Goal: Task Accomplishment & Management: Manage account settings

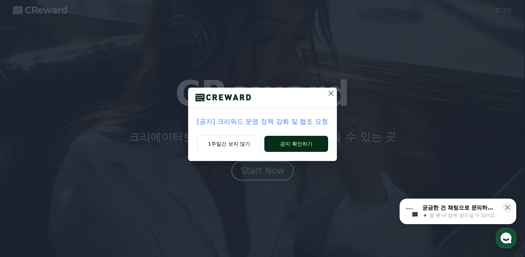
click at [313, 143] on button "공지 확인하기" at bounding box center [297, 144] width 64 height 16
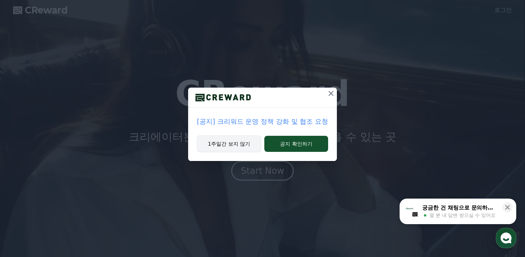
click at [230, 149] on button "1주일간 보지 않기" at bounding box center [229, 143] width 65 height 17
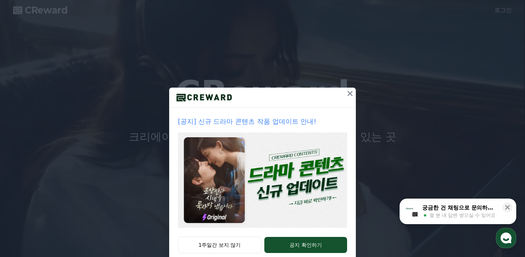
drag, startPoint x: 354, startPoint y: 93, endPoint x: 255, endPoint y: 233, distance: 171.0
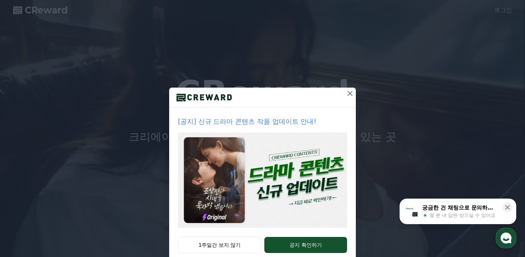
click at [255, 233] on div "[공지] 신규 드라마 콘텐츠 작품 업데이트 안내! 1주일간 보지 않기 공지 확인하기" at bounding box center [262, 175] width 187 height 174
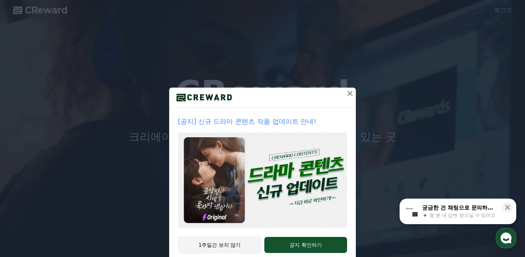
click at [219, 247] on button "1주일간 보지 않기" at bounding box center [220, 244] width 84 height 17
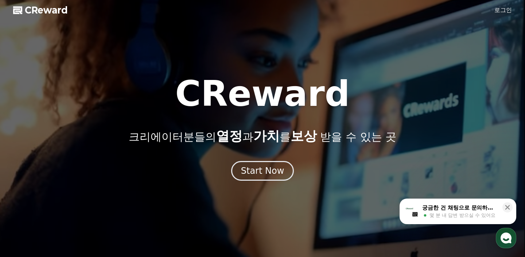
click at [507, 12] on link "로그인" at bounding box center [504, 10] width 18 height 9
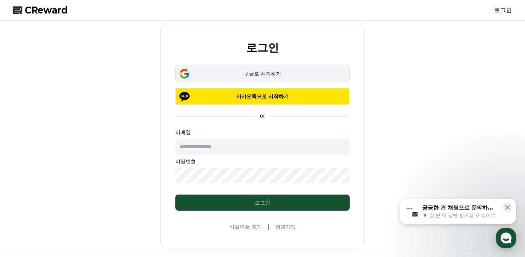
click at [278, 70] on button "구글로 시작하기" at bounding box center [263, 73] width 174 height 17
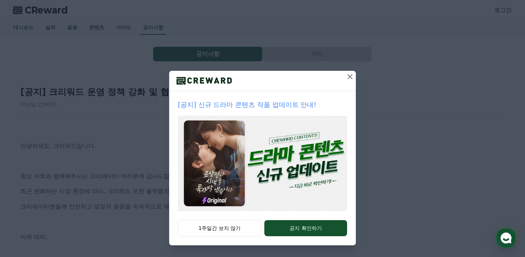
scroll to position [13, 0]
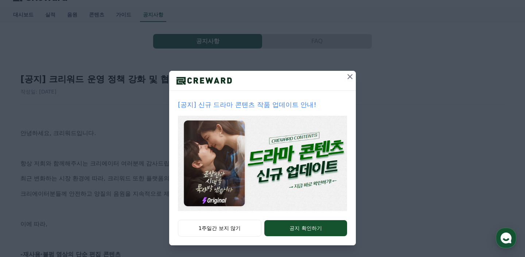
click at [354, 77] on icon at bounding box center [350, 76] width 9 height 9
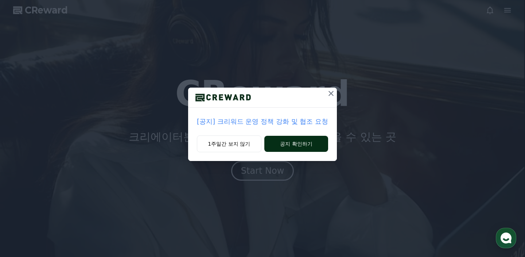
click at [301, 145] on button "공지 확인하기" at bounding box center [297, 144] width 64 height 16
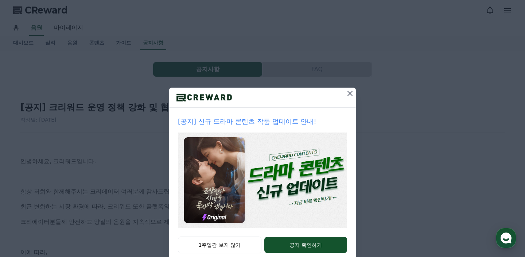
click at [349, 95] on icon at bounding box center [350, 93] width 5 height 5
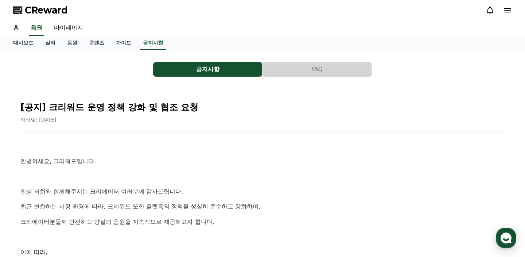
click at [19, 35] on link "홈" at bounding box center [16, 27] width 18 height 15
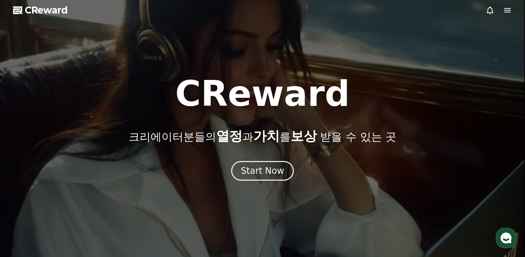
click at [510, 8] on icon at bounding box center [508, 10] width 7 height 4
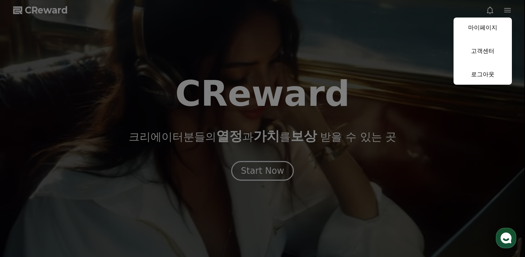
click at [487, 30] on link "마이페이지" at bounding box center [483, 28] width 58 height 20
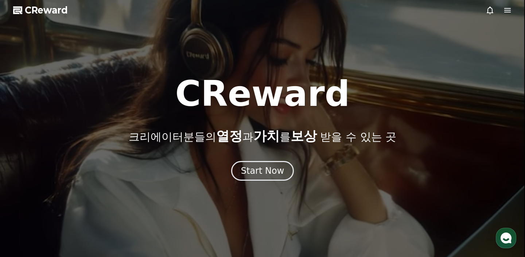
select select "**********"
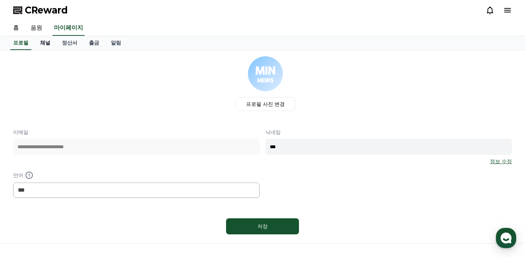
click at [42, 41] on link "채널" at bounding box center [45, 43] width 22 height 14
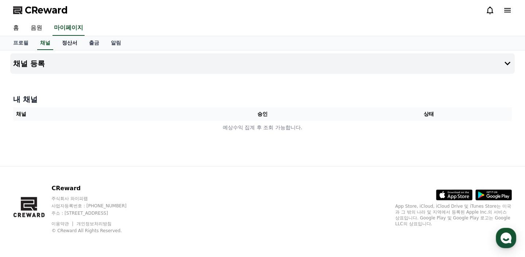
click at [63, 46] on link "정산서" at bounding box center [69, 43] width 27 height 14
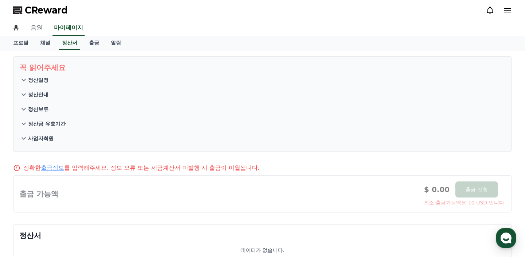
click at [34, 22] on link "음원" at bounding box center [36, 27] width 23 height 15
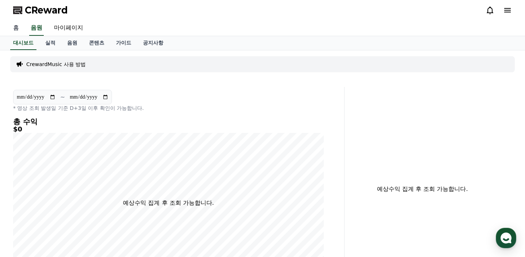
click at [12, 23] on link "홈" at bounding box center [16, 27] width 18 height 15
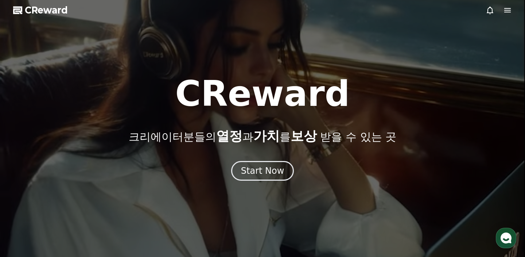
click at [517, 13] on div at bounding box center [262, 128] width 525 height 257
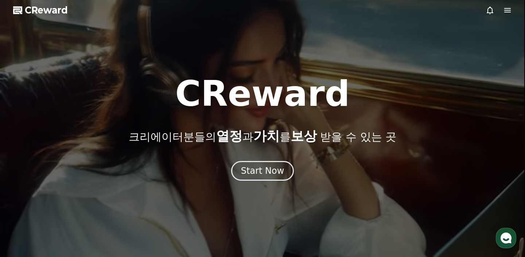
click at [507, 10] on icon at bounding box center [508, 10] width 7 height 4
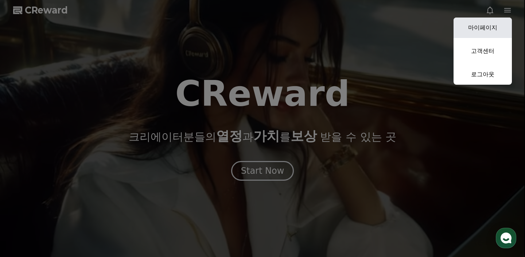
click at [493, 28] on link "마이페이지" at bounding box center [483, 28] width 58 height 20
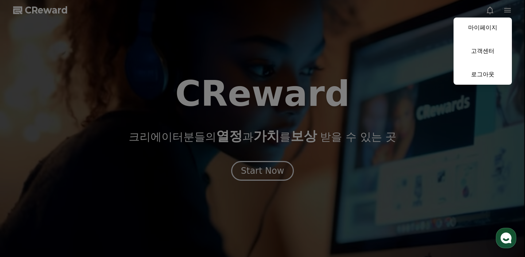
select select "**********"
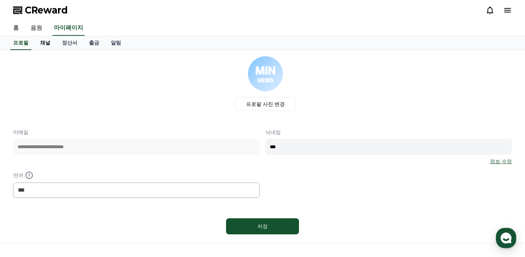
click at [38, 39] on link "채널" at bounding box center [45, 43] width 22 height 14
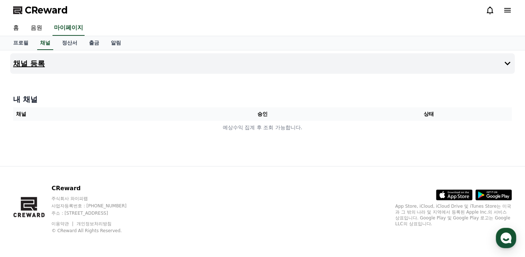
click at [33, 61] on h4 "채널 등록" at bounding box center [29, 63] width 32 height 8
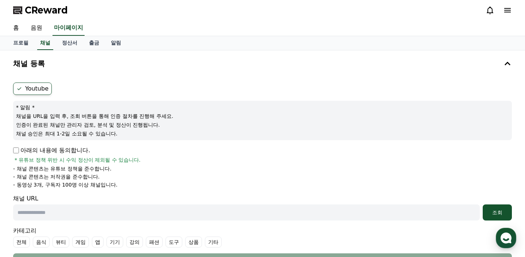
click at [31, 90] on label "Youtube" at bounding box center [32, 88] width 39 height 12
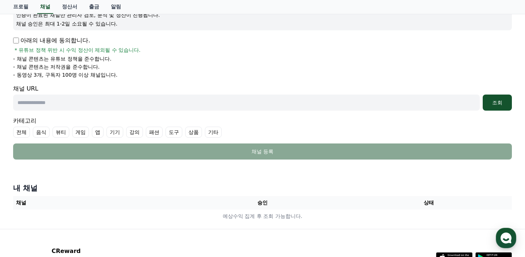
scroll to position [116, 0]
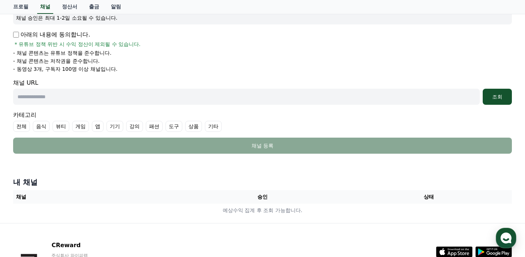
click at [148, 96] on input "text" at bounding box center [246, 97] width 467 height 16
paste input "**********"
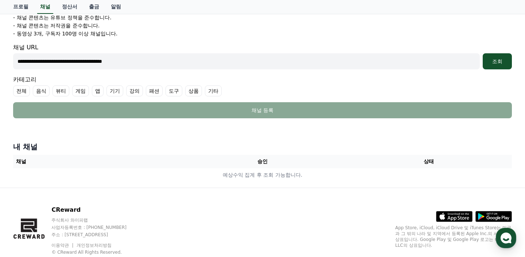
type input "**********"
click at [205, 93] on label "기타" at bounding box center [213, 90] width 17 height 11
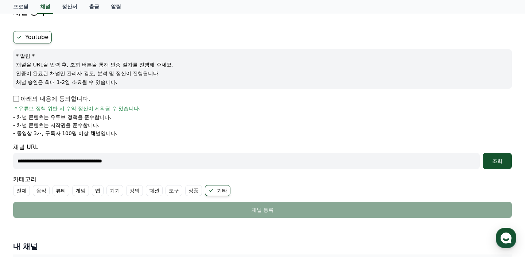
scroll to position [20, 0]
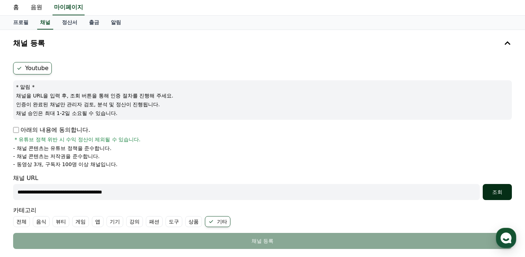
click at [496, 194] on div "조회" at bounding box center [497, 191] width 23 height 7
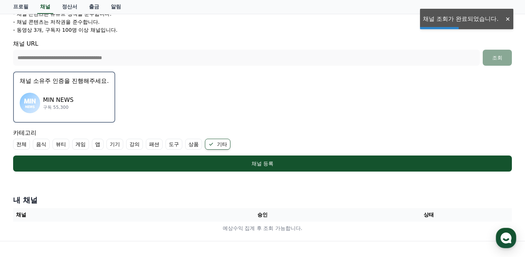
scroll to position [161, 0]
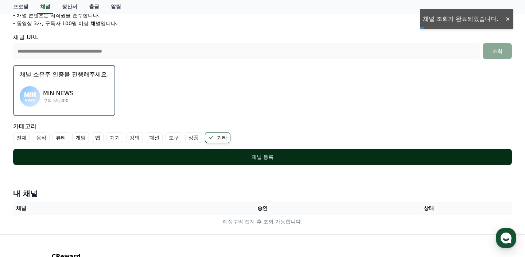
click at [325, 151] on button "채널 등록" at bounding box center [262, 157] width 499 height 16
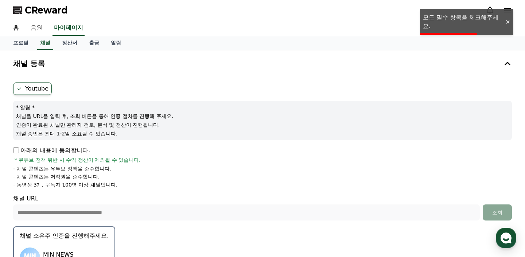
scroll to position [0, 0]
click at [20, 90] on icon at bounding box center [19, 89] width 6 height 6
click at [21, 89] on icon at bounding box center [19, 89] width 6 height 6
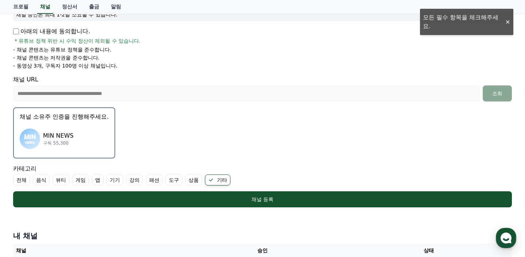
scroll to position [156, 0]
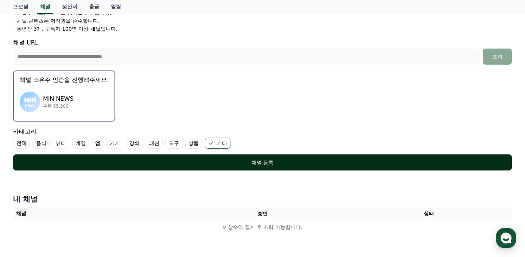
click at [129, 164] on div "채널 등록" at bounding box center [263, 162] width 470 height 7
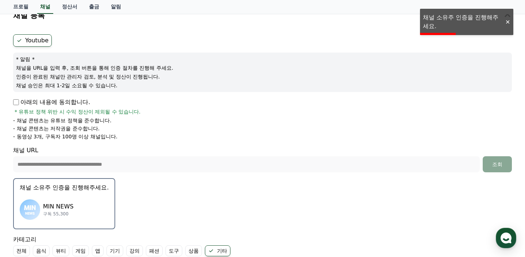
scroll to position [48, 0]
click at [43, 203] on div "MIN NEWS 구독 55,300" at bounding box center [64, 209] width 89 height 29
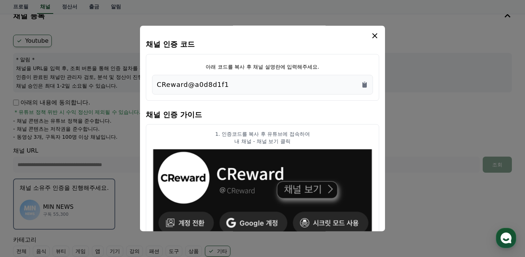
drag, startPoint x: 255, startPoint y: 83, endPoint x: 159, endPoint y: 77, distance: 96.5
click at [159, 77] on div "CReward@a0d8d1f1" at bounding box center [262, 85] width 221 height 20
copy p "CReward@a0d8d1f1"
click at [373, 33] on icon "modal" at bounding box center [375, 35] width 9 height 9
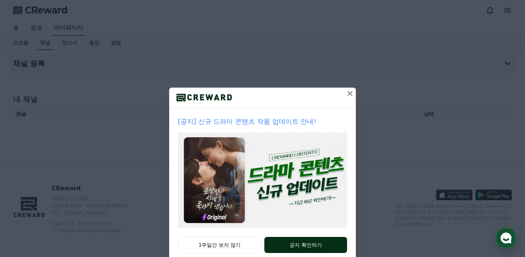
click at [305, 242] on button "공지 확인하기" at bounding box center [306, 245] width 83 height 16
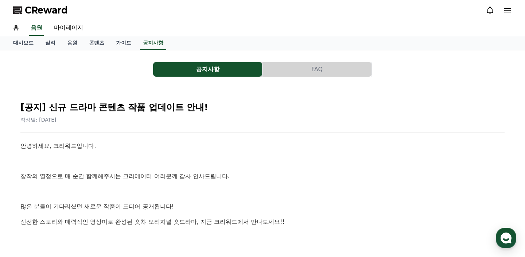
click at [33, 4] on div "CReward" at bounding box center [262, 10] width 511 height 20
click at [36, 10] on span "CReward" at bounding box center [46, 10] width 43 height 12
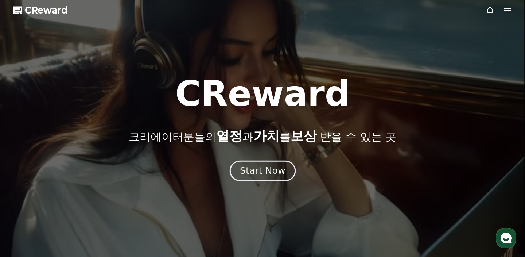
click at [259, 172] on div "Start Now" at bounding box center [262, 171] width 45 height 12
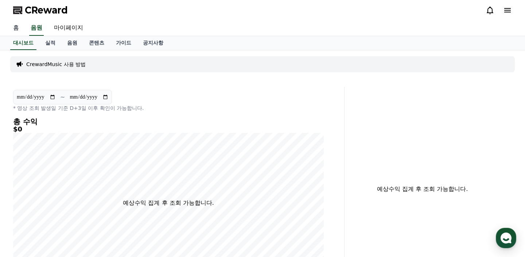
click at [14, 24] on link "홈" at bounding box center [16, 27] width 18 height 15
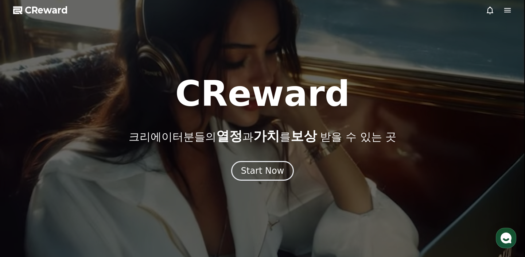
click at [269, 190] on div at bounding box center [262, 128] width 525 height 257
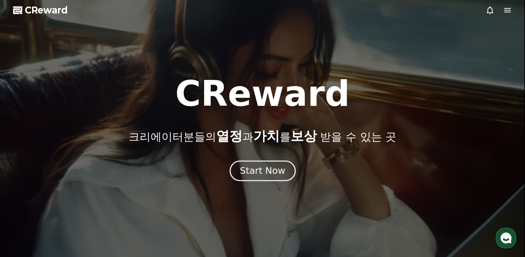
click at [270, 174] on div "Start Now" at bounding box center [262, 171] width 45 height 12
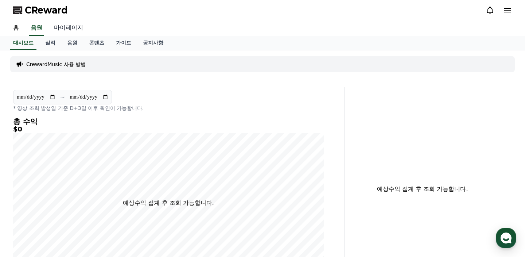
click at [66, 22] on link "마이페이지" at bounding box center [68, 27] width 41 height 15
select select "**********"
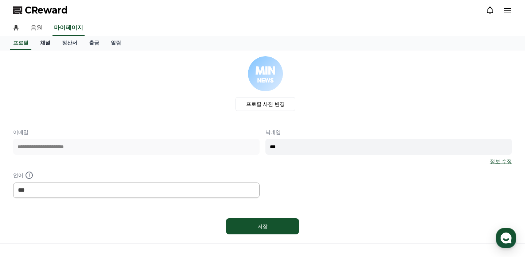
click at [40, 41] on link "채널" at bounding box center [45, 43] width 22 height 14
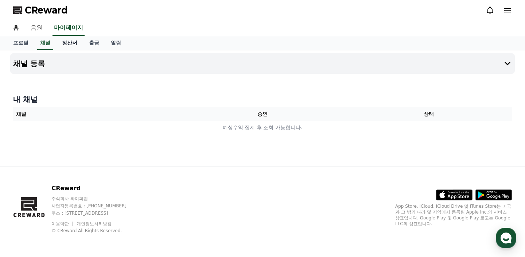
click at [70, 45] on link "정산서" at bounding box center [69, 43] width 27 height 14
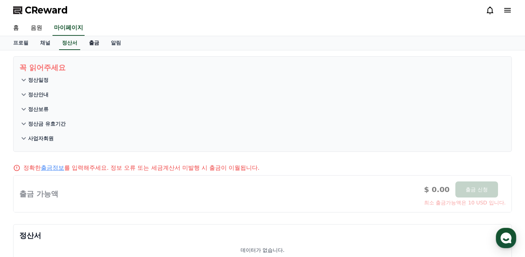
click at [85, 41] on link "출금" at bounding box center [94, 43] width 22 height 14
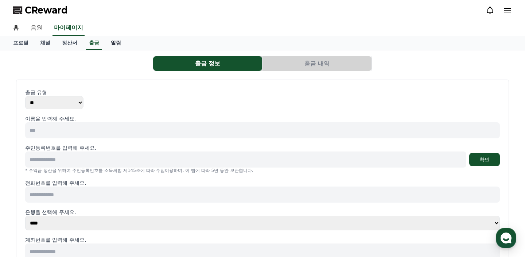
click at [105, 44] on link "알림" at bounding box center [116, 43] width 22 height 14
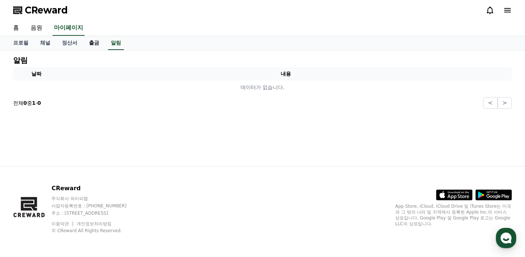
click at [83, 49] on link "출금" at bounding box center [94, 43] width 22 height 14
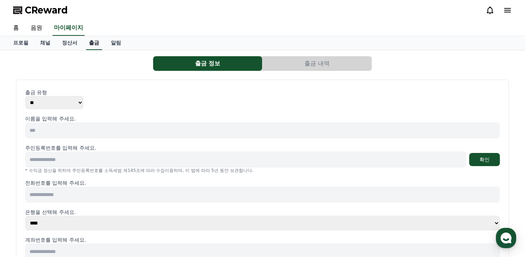
click at [86, 48] on link "출금" at bounding box center [94, 43] width 16 height 14
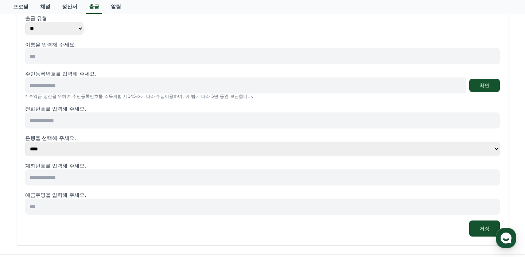
scroll to position [34, 0]
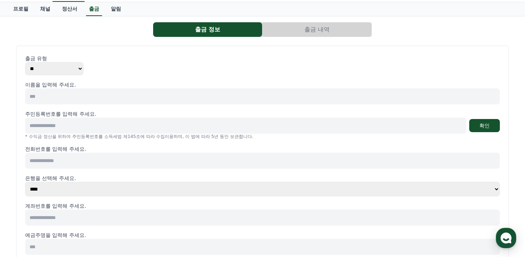
click at [75, 115] on p "주민등록번호를 입력해 주세요." at bounding box center [60, 113] width 71 height 7
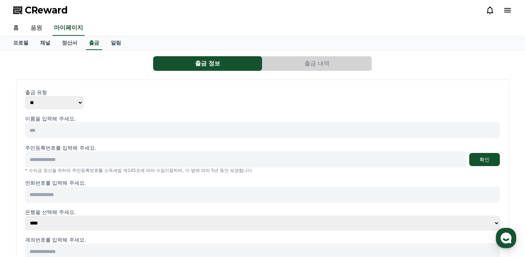
scroll to position [0, 0]
click at [22, 41] on link "프로필" at bounding box center [20, 43] width 27 height 14
select select "**********"
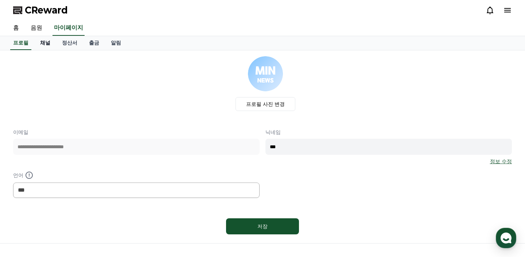
click at [45, 42] on link "채널" at bounding box center [45, 43] width 22 height 14
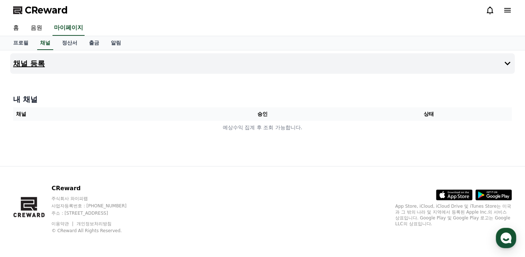
click at [47, 63] on button "채널 등록" at bounding box center [262, 63] width 505 height 20
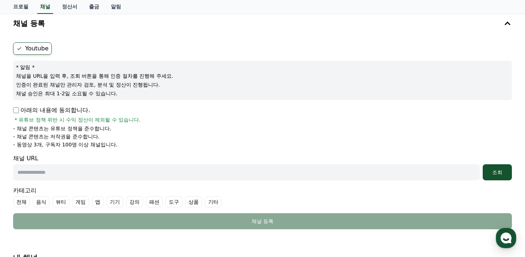
scroll to position [38, 0]
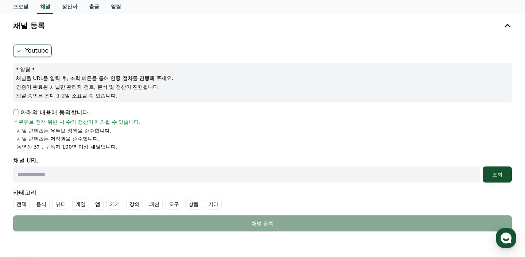
click at [111, 173] on input "text" at bounding box center [246, 174] width 467 height 16
paste input "**********"
type input "**********"
paste input "**********"
type input "**********"
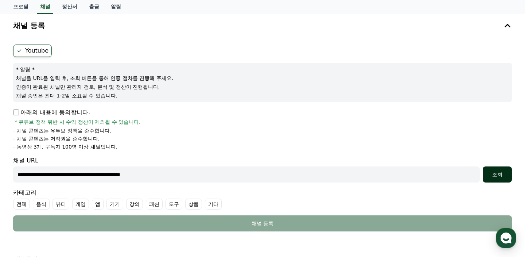
click at [502, 173] on div "조회" at bounding box center [497, 174] width 23 height 7
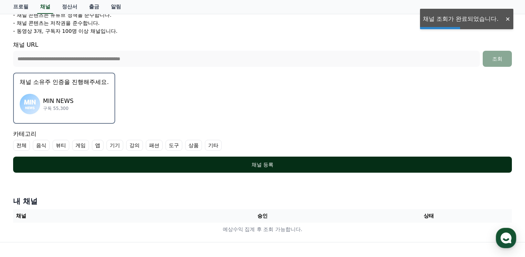
scroll to position [156, 0]
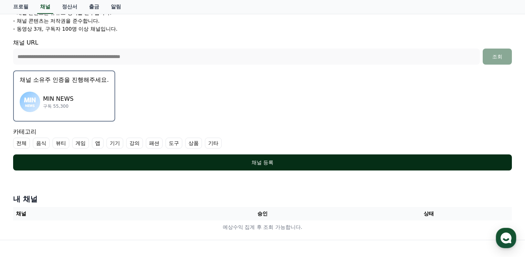
click at [220, 166] on button "채널 등록" at bounding box center [262, 162] width 499 height 16
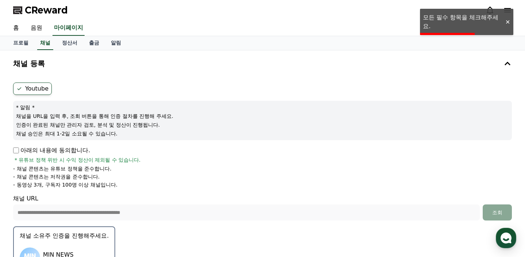
scroll to position [0, 0]
click at [43, 86] on label "Youtube" at bounding box center [32, 88] width 39 height 12
click at [34, 148] on p "아래의 내용에 동의합니다." at bounding box center [51, 150] width 77 height 9
click at [20, 148] on p "아래의 내용에 동의합니다." at bounding box center [51, 150] width 77 height 9
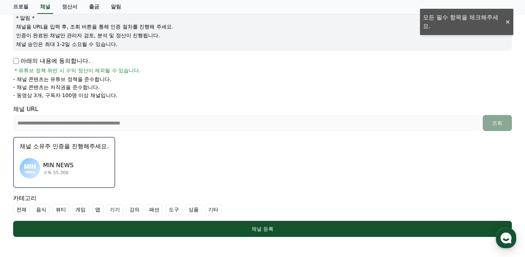
scroll to position [124, 0]
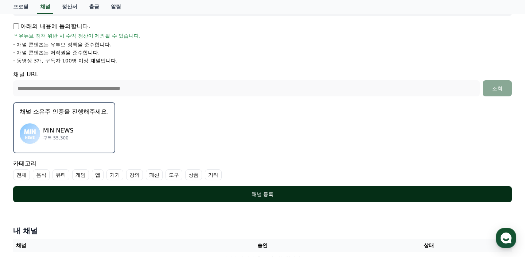
click at [178, 194] on div "채널 등록" at bounding box center [263, 193] width 470 height 7
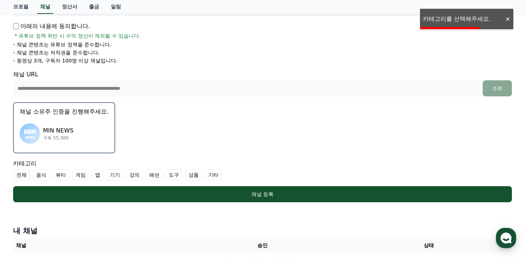
click at [205, 176] on label "기타" at bounding box center [213, 174] width 17 height 11
click at [215, 204] on div "**********" at bounding box center [262, 80] width 505 height 250
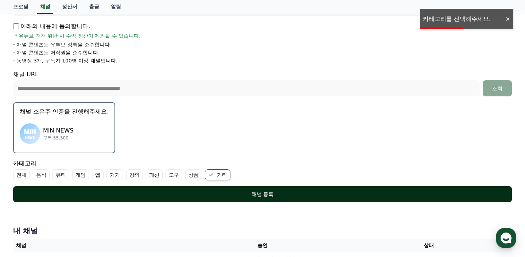
click at [220, 194] on div "채널 등록" at bounding box center [263, 193] width 470 height 7
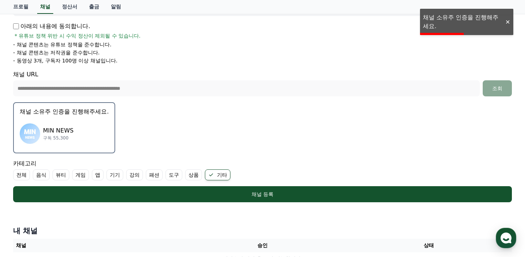
click at [93, 126] on div "MIN NEWS 구독 55,300" at bounding box center [64, 133] width 89 height 29
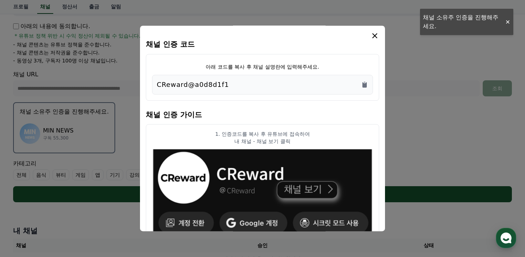
drag, startPoint x: 255, startPoint y: 85, endPoint x: 141, endPoint y: 79, distance: 114.7
click at [141, 79] on div "채널 인증 코드 아래 코드를 복사 후 채널 설명란에 입력해주세요. CReward@a0d8d1f1 채널 인증 가이드 1. 인증코드를 복사 후 유…" at bounding box center [262, 128] width 245 height 205
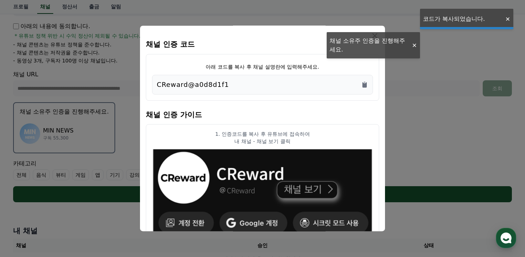
copy p "CReward@a0d8d1f1"
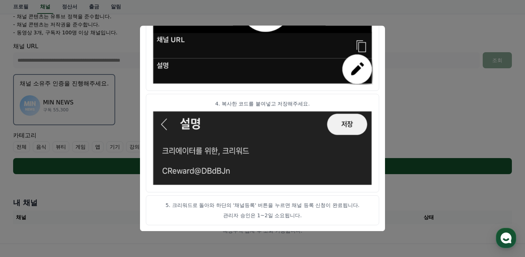
scroll to position [159, 0]
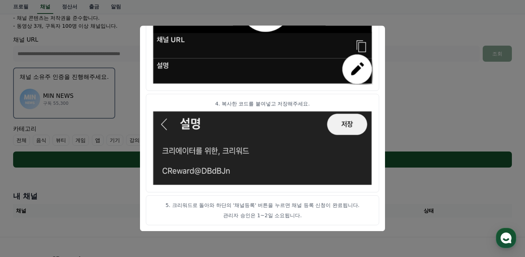
click at [266, 216] on p "관리자 승인은 1~2일 소요됩니다." at bounding box center [262, 215] width 221 height 7
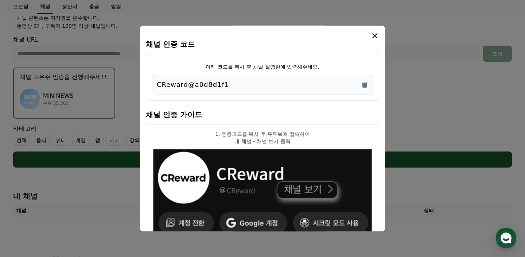
scroll to position [0, 0]
click at [379, 36] on icon "modal" at bounding box center [375, 35] width 9 height 9
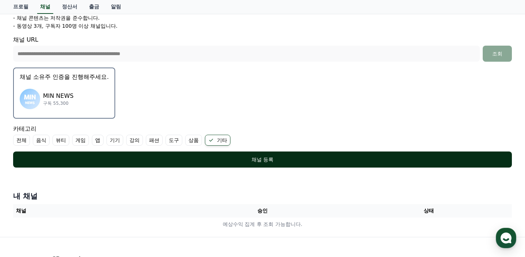
click at [360, 162] on div "채널 등록" at bounding box center [263, 159] width 470 height 7
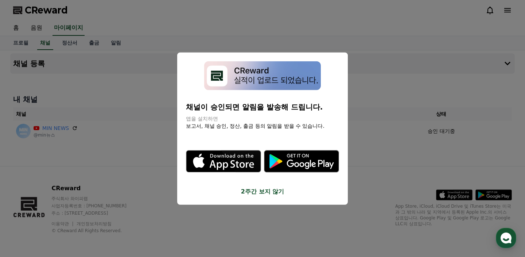
click at [277, 187] on button "2주간 보지 않기" at bounding box center [262, 191] width 153 height 9
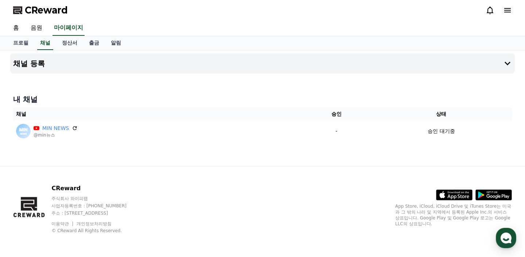
click at [505, 9] on icon at bounding box center [508, 10] width 9 height 9
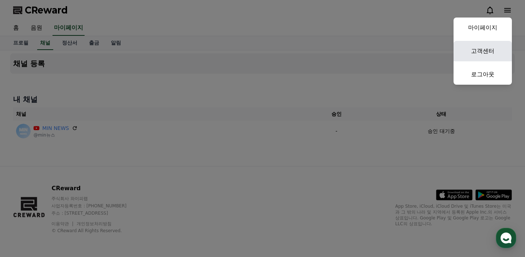
click at [487, 50] on link "고객센터" at bounding box center [483, 51] width 58 height 20
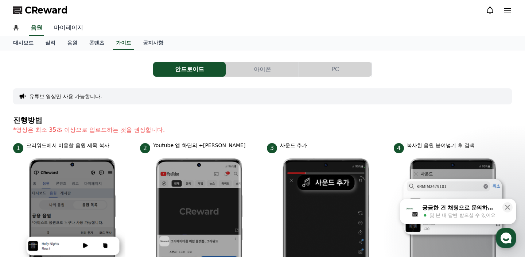
drag, startPoint x: 111, startPoint y: 32, endPoint x: 75, endPoint y: 32, distance: 36.1
click at [93, 32] on div "홈 음원 마이페이지" at bounding box center [262, 27] width 511 height 15
click at [69, 45] on link "음원" at bounding box center [72, 43] width 22 height 14
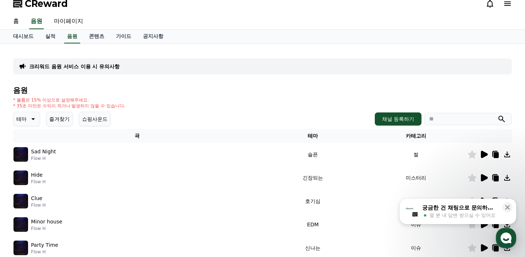
scroll to position [7, 0]
click at [23, 124] on button "테마" at bounding box center [26, 119] width 27 height 15
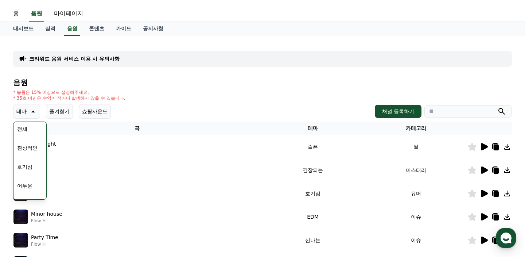
scroll to position [0, 0]
click at [30, 190] on button "어두운" at bounding box center [24, 188] width 21 height 16
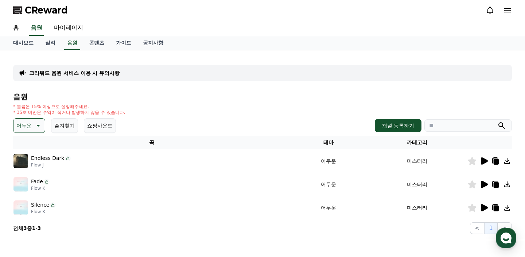
click at [485, 162] on icon at bounding box center [484, 160] width 7 height 7
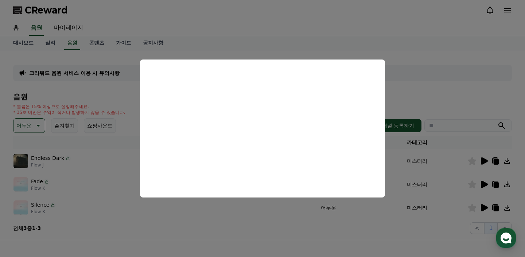
click at [85, 134] on button "close modal" at bounding box center [262, 128] width 525 height 257
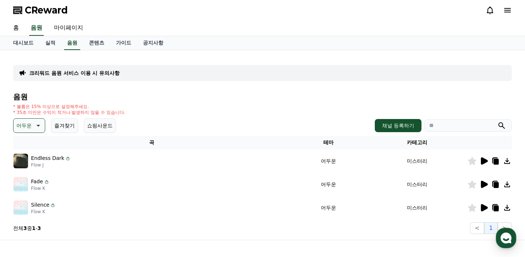
click at [122, 144] on th "곡" at bounding box center [151, 143] width 277 height 14
click at [23, 127] on p "어두운" at bounding box center [23, 125] width 15 height 10
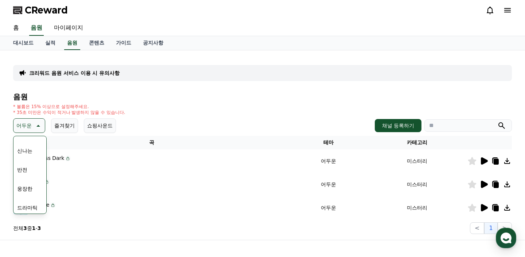
scroll to position [117, 0]
click at [26, 184] on button "웅장한" at bounding box center [24, 180] width 21 height 16
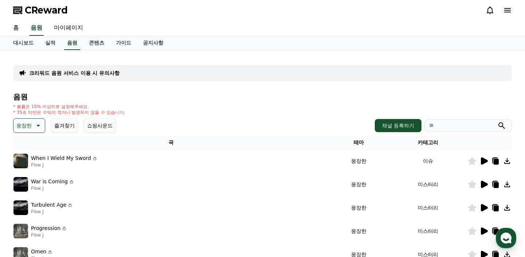
click at [485, 186] on icon at bounding box center [484, 184] width 7 height 7
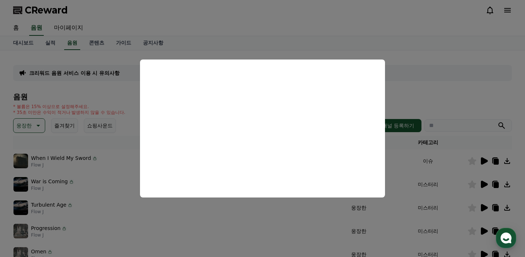
click at [408, 108] on button "close modal" at bounding box center [262, 128] width 525 height 257
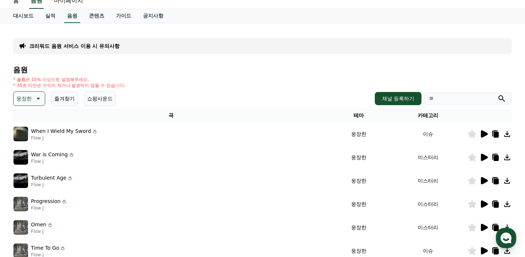
scroll to position [31, 0]
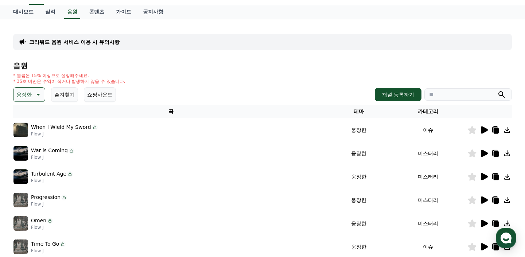
click at [474, 94] on input "search" at bounding box center [469, 94] width 88 height 12
type input "*"
click at [31, 96] on button "웅장한" at bounding box center [29, 94] width 32 height 15
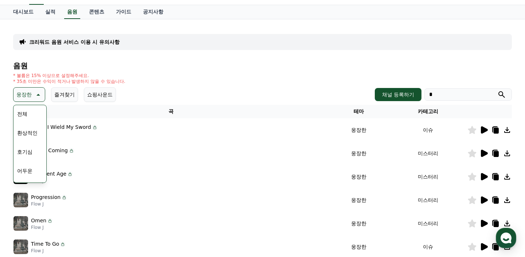
click at [28, 116] on button "전체" at bounding box center [22, 114] width 16 height 16
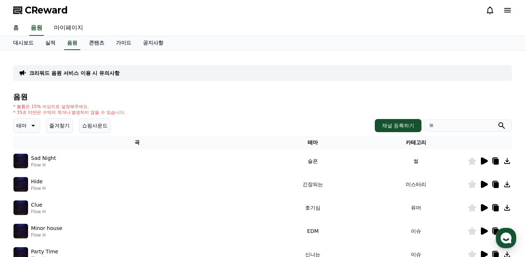
click at [464, 127] on input "search" at bounding box center [469, 125] width 88 height 12
type input "*"
click at [494, 125] on input "**********" at bounding box center [469, 125] width 88 height 12
click at [496, 125] on input "**********" at bounding box center [469, 125] width 88 height 12
click at [497, 125] on input "**********" at bounding box center [469, 125] width 88 height 12
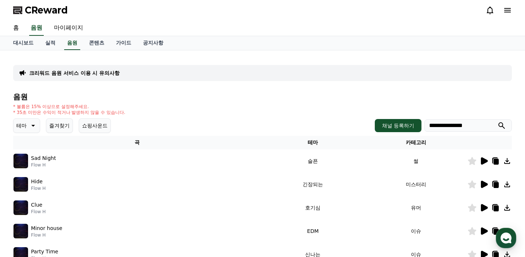
click at [504, 124] on icon "submit" at bounding box center [502, 125] width 9 height 9
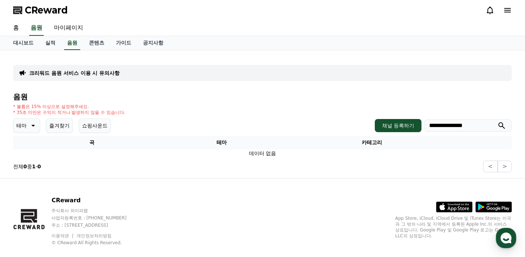
click at [473, 127] on input "**********" at bounding box center [469, 125] width 88 height 12
click at [502, 126] on button "submit" at bounding box center [502, 125] width 9 height 9
type input "*"
click at [24, 127] on p "테마" at bounding box center [21, 125] width 10 height 10
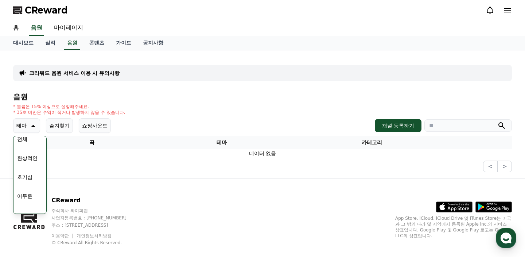
scroll to position [7, 0]
click at [30, 198] on button "어두운" at bounding box center [24, 195] width 21 height 16
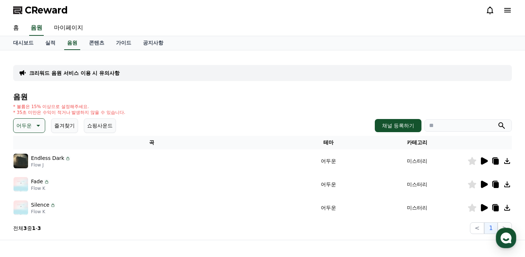
click at [487, 185] on icon at bounding box center [484, 184] width 7 height 7
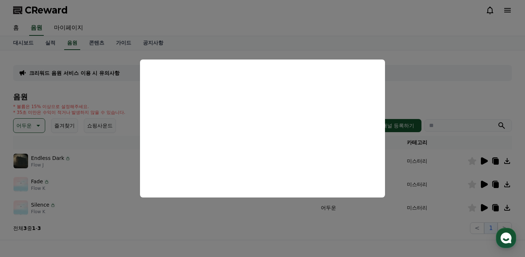
click at [187, 214] on button "close modal" at bounding box center [262, 128] width 525 height 257
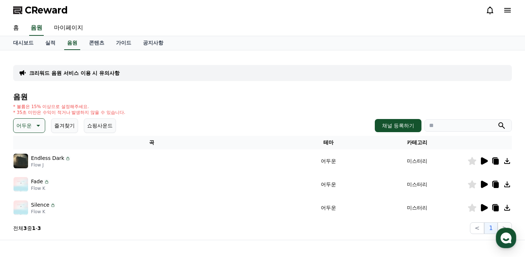
click at [32, 209] on p "Flow K" at bounding box center [43, 212] width 25 height 6
click at [486, 209] on icon at bounding box center [484, 207] width 7 height 7
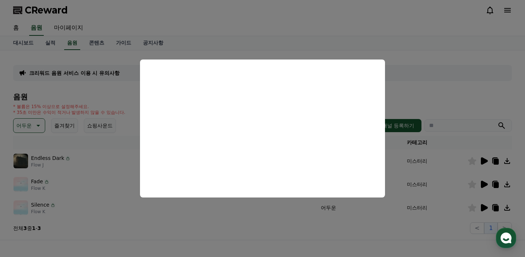
click at [444, 81] on button "close modal" at bounding box center [262, 128] width 525 height 257
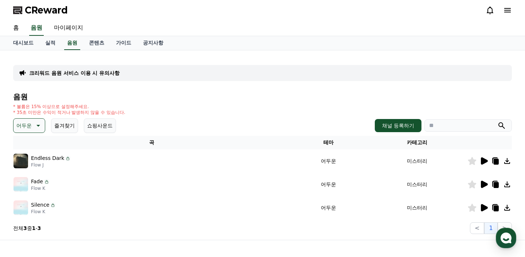
click at [47, 1] on div "CReward" at bounding box center [262, 10] width 511 height 20
click at [495, 212] on td at bounding box center [490, 207] width 45 height 23
click at [496, 209] on icon at bounding box center [496, 208] width 5 height 6
click at [19, 121] on p "어두운" at bounding box center [23, 125] width 15 height 10
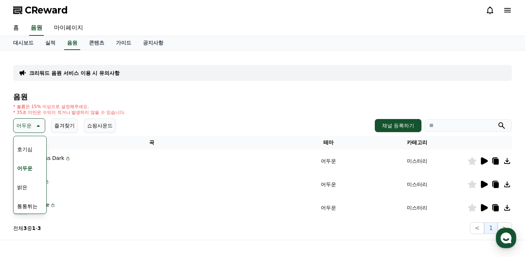
scroll to position [35, 0]
click at [25, 165] on button "어두운" at bounding box center [24, 167] width 21 height 16
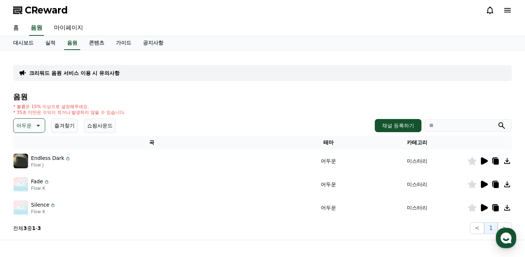
click at [25, 122] on p "어두운" at bounding box center [23, 125] width 15 height 10
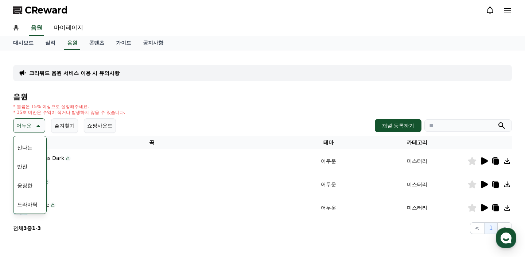
scroll to position [119, 0]
click at [29, 180] on button "웅장한" at bounding box center [24, 178] width 21 height 16
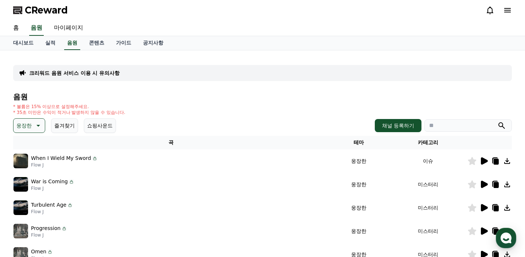
click at [486, 160] on icon at bounding box center [484, 160] width 7 height 7
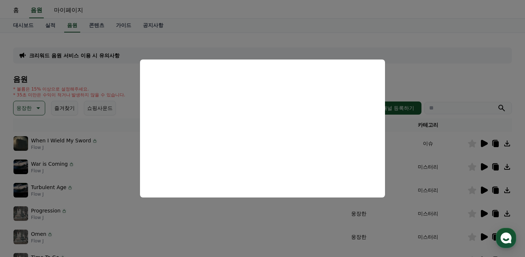
scroll to position [19, 0]
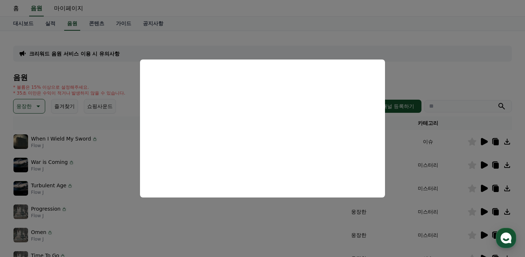
click at [116, 184] on button "close modal" at bounding box center [262, 128] width 525 height 257
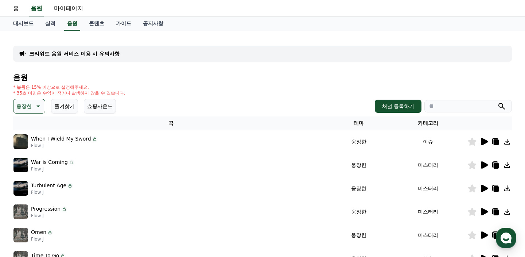
click at [483, 234] on icon at bounding box center [484, 234] width 7 height 7
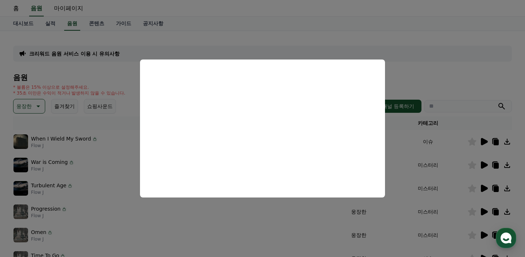
click at [93, 191] on button "close modal" at bounding box center [262, 128] width 525 height 257
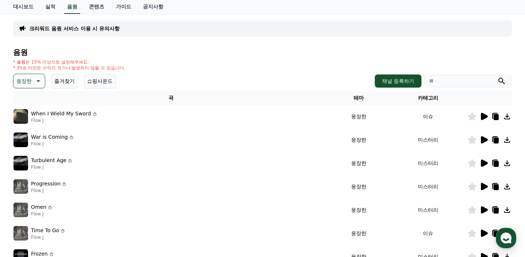
scroll to position [47, 0]
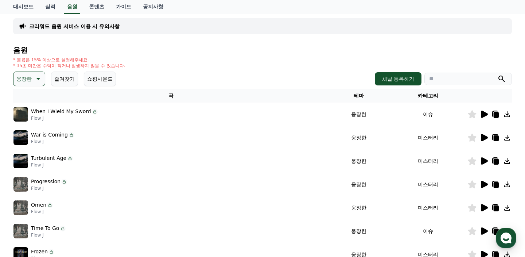
click at [483, 231] on icon at bounding box center [484, 230] width 7 height 7
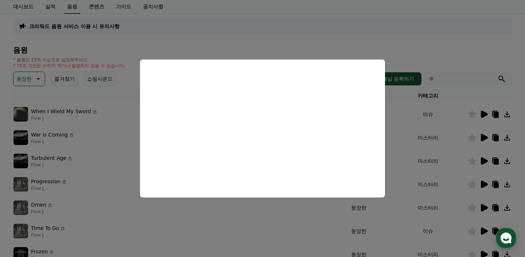
click at [97, 158] on button "close modal" at bounding box center [262, 128] width 525 height 257
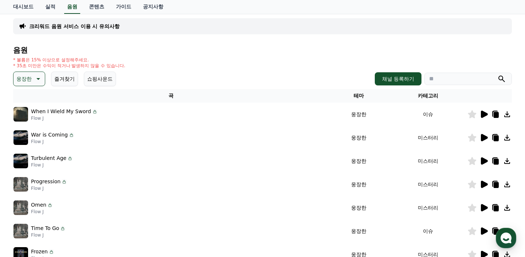
scroll to position [106, 0]
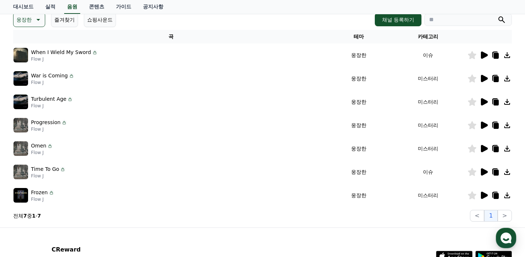
click at [483, 196] on icon at bounding box center [484, 195] width 7 height 7
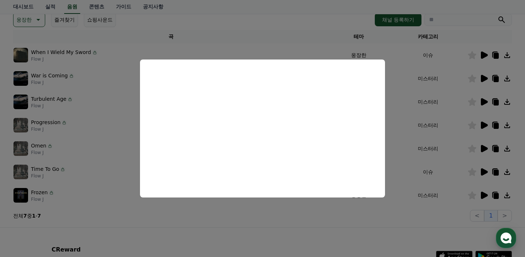
click at [95, 155] on button "close modal" at bounding box center [262, 128] width 525 height 257
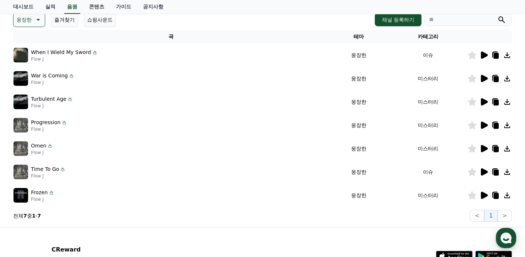
click at [499, 198] on icon at bounding box center [495, 195] width 9 height 9
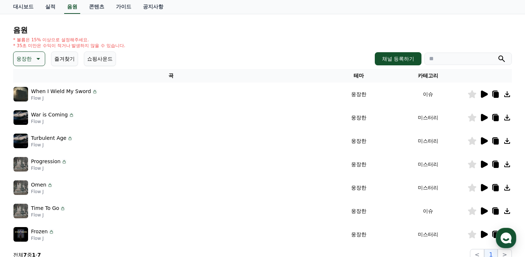
click at [483, 209] on icon at bounding box center [484, 210] width 7 height 7
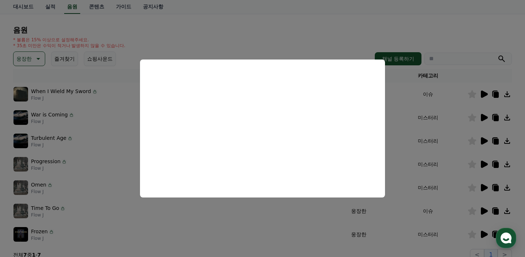
click at [410, 92] on button "close modal" at bounding box center [262, 128] width 525 height 257
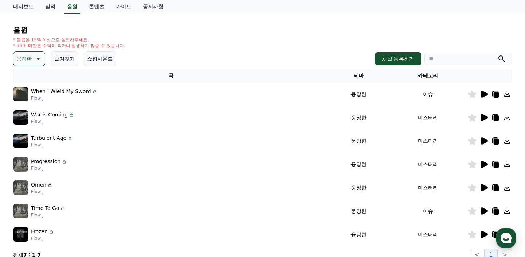
click at [489, 164] on div at bounding box center [490, 164] width 44 height 9
click at [487, 164] on icon at bounding box center [484, 164] width 7 height 7
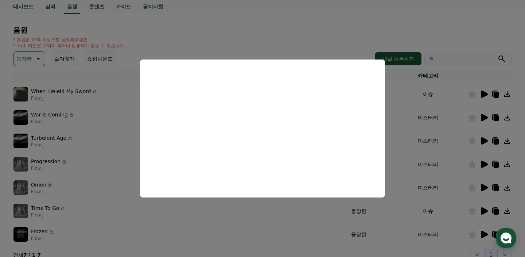
click at [405, 98] on button "close modal" at bounding box center [262, 128] width 525 height 257
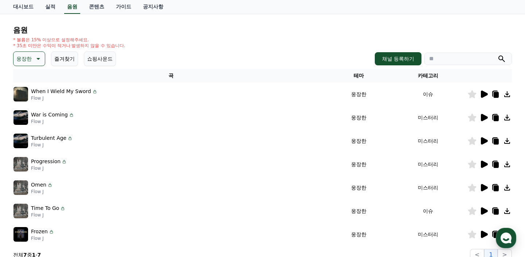
click at [497, 164] on icon at bounding box center [496, 165] width 5 height 6
click at [482, 96] on icon at bounding box center [484, 93] width 7 height 7
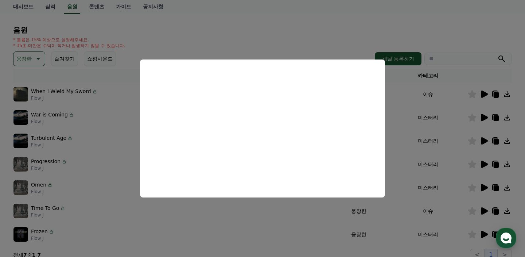
click at [85, 122] on button "close modal" at bounding box center [262, 128] width 525 height 257
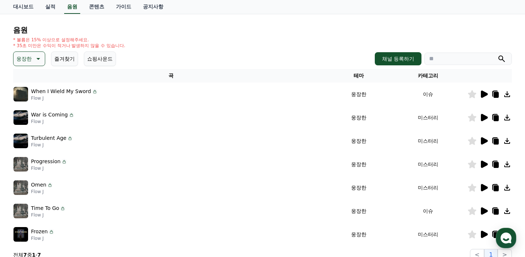
click at [497, 95] on icon at bounding box center [496, 95] width 5 height 6
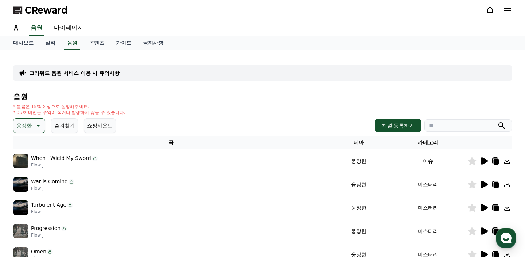
scroll to position [0, 0]
click at [117, 42] on link "가이드" at bounding box center [123, 43] width 27 height 14
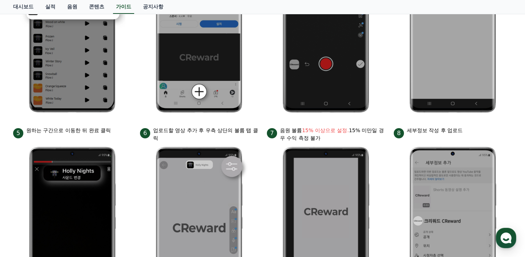
scroll to position [328, 0]
